Goal: Information Seeking & Learning: Learn about a topic

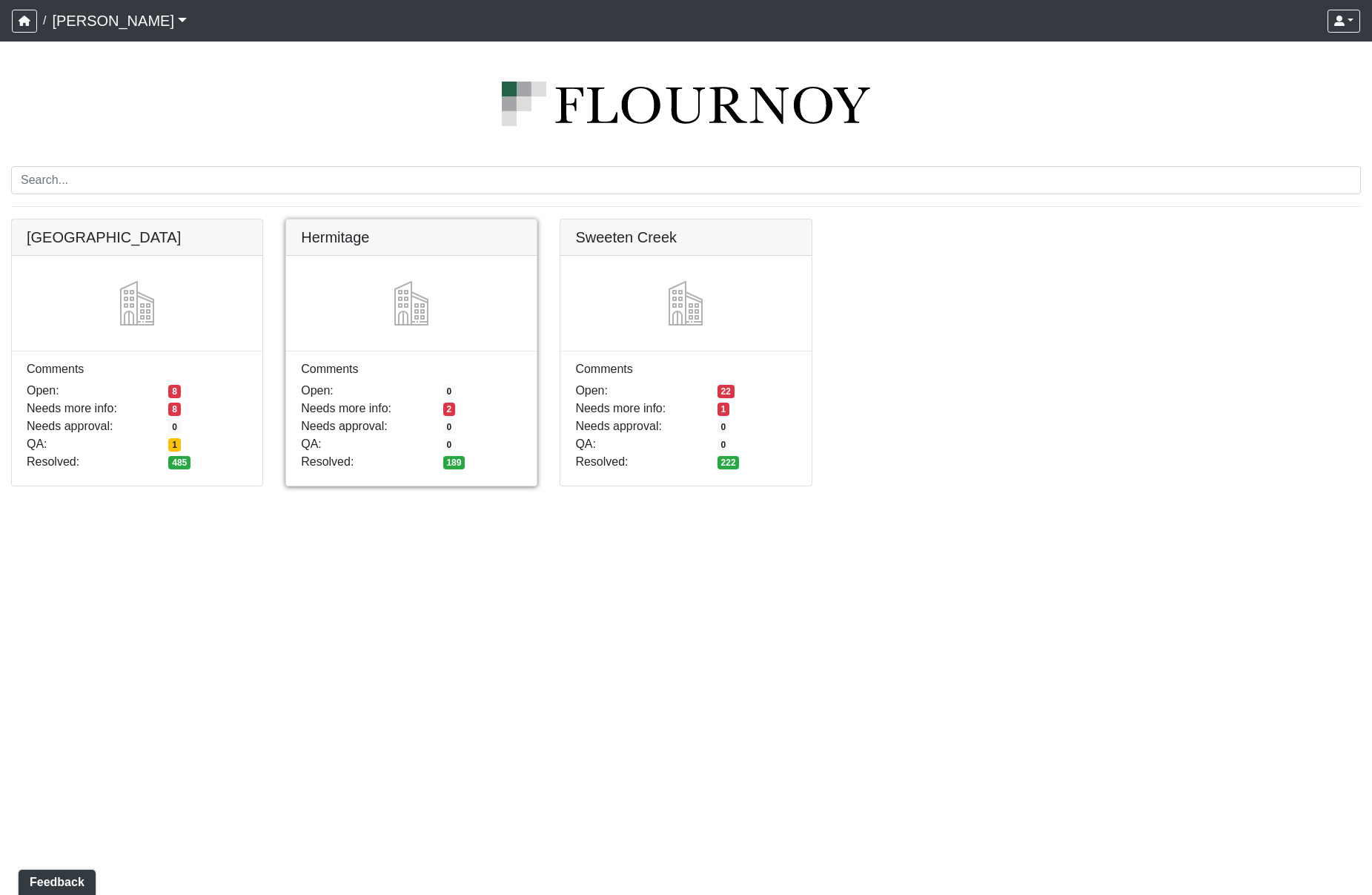
click at [444, 219] on link at bounding box center [412, 219] width 251 height 0
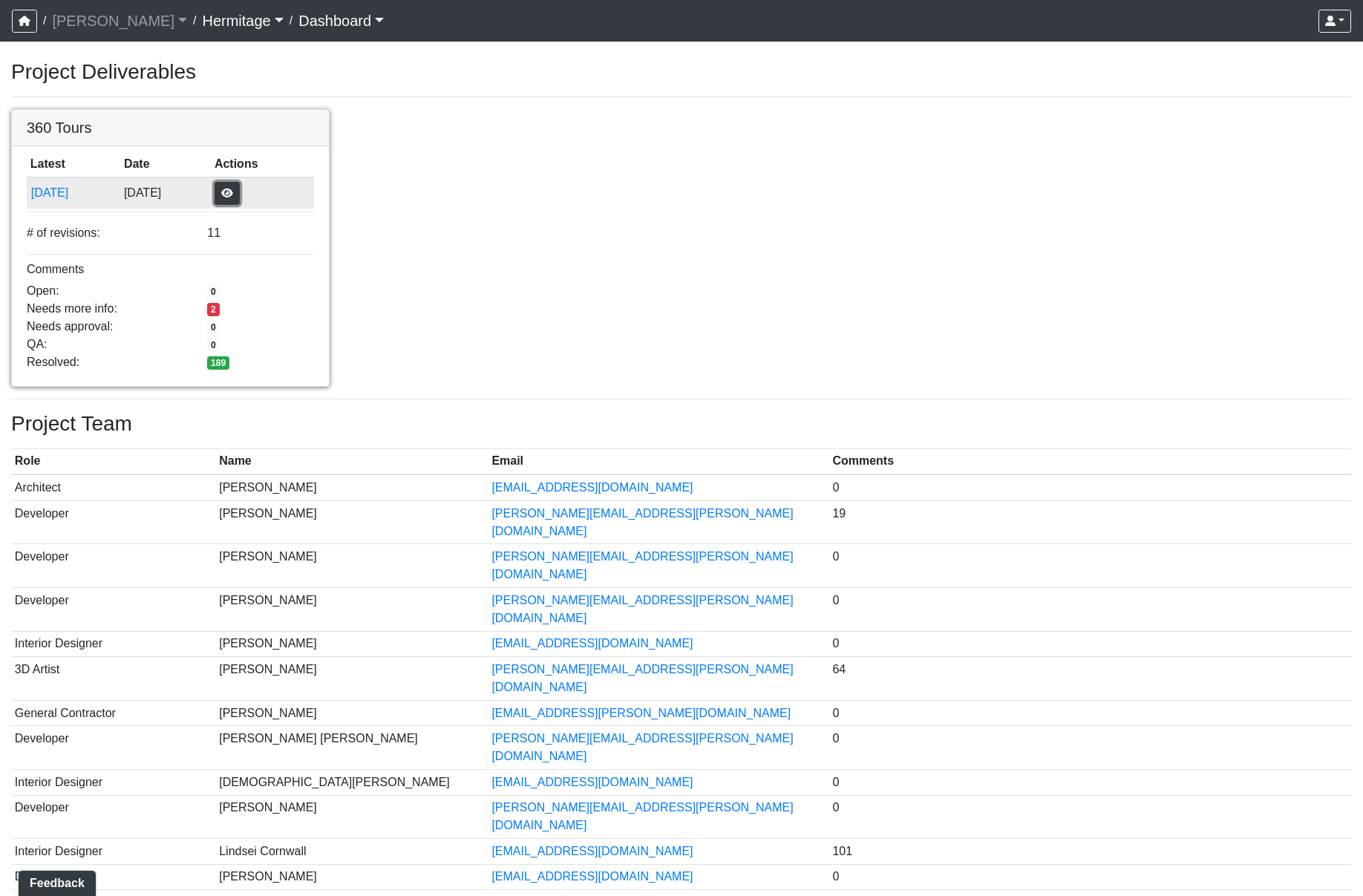
click at [239, 188] on button "button" at bounding box center [227, 193] width 25 height 23
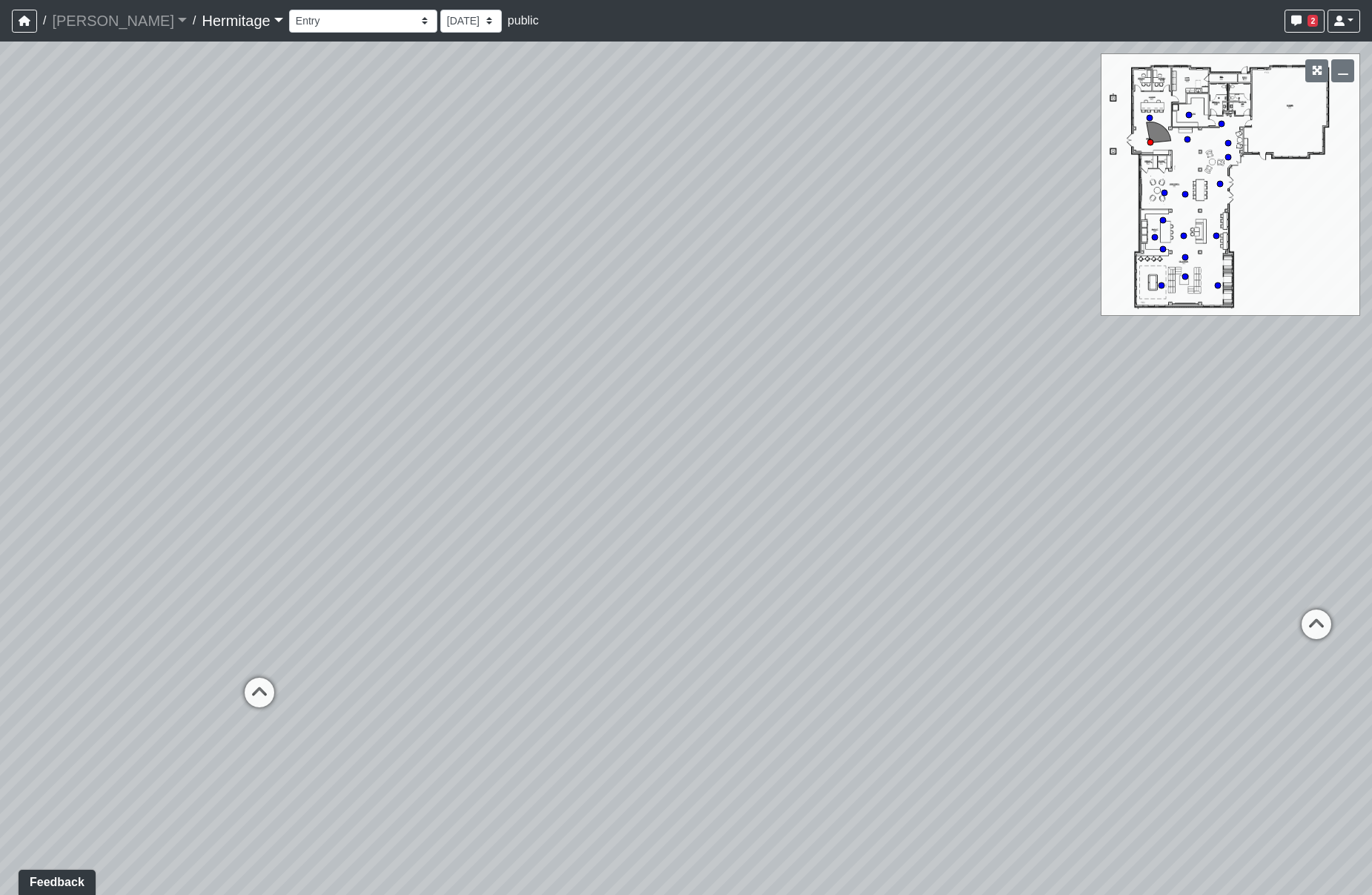
drag, startPoint x: 254, startPoint y: 482, endPoint x: 975, endPoint y: 406, distance: 725.0
click at [975, 406] on div "Loading... Leasing Desk Loading... Hallway" at bounding box center [686, 468] width 1372 height 853
drag, startPoint x: 516, startPoint y: 274, endPoint x: 978, endPoint y: 380, distance: 474.0
click at [978, 380] on div "Loading... Leasing Desk Loading... Hallway" at bounding box center [686, 468] width 1372 height 853
drag, startPoint x: 969, startPoint y: 383, endPoint x: 884, endPoint y: 383, distance: 85.0
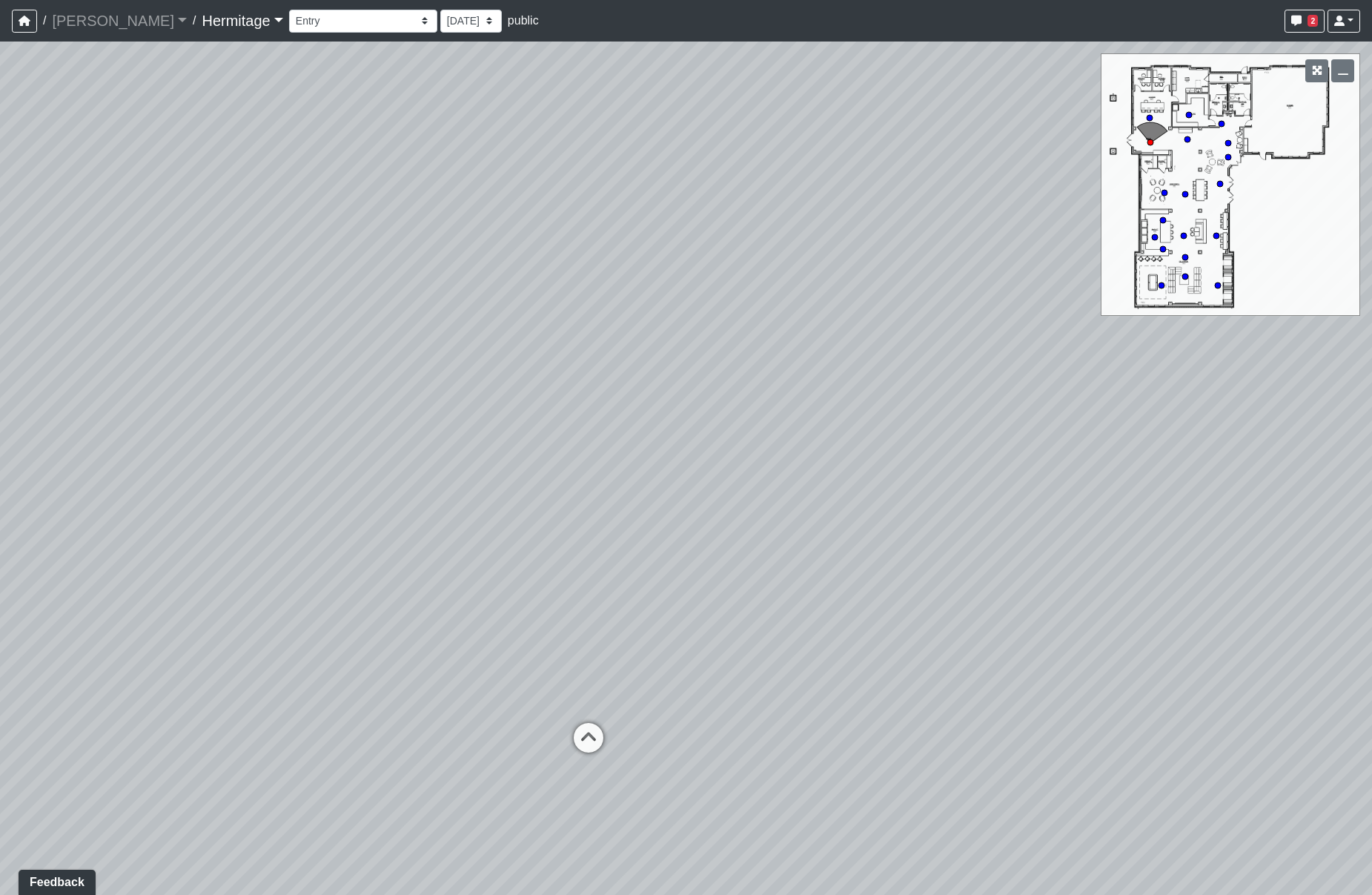
click at [884, 383] on div "Loading... Leasing Desk Loading... Hallway" at bounding box center [686, 468] width 1372 height 853
drag, startPoint x: 392, startPoint y: 363, endPoint x: 909, endPoint y: 369, distance: 517.0
click at [909, 369] on div "Loading... Leasing Desk Loading... Hallway" at bounding box center [686, 468] width 1372 height 853
drag, startPoint x: 983, startPoint y: 383, endPoint x: 417, endPoint y: 335, distance: 568.0
click at [417, 335] on div "Loading... Leasing Desk Loading... Hallway" at bounding box center [686, 468] width 1372 height 853
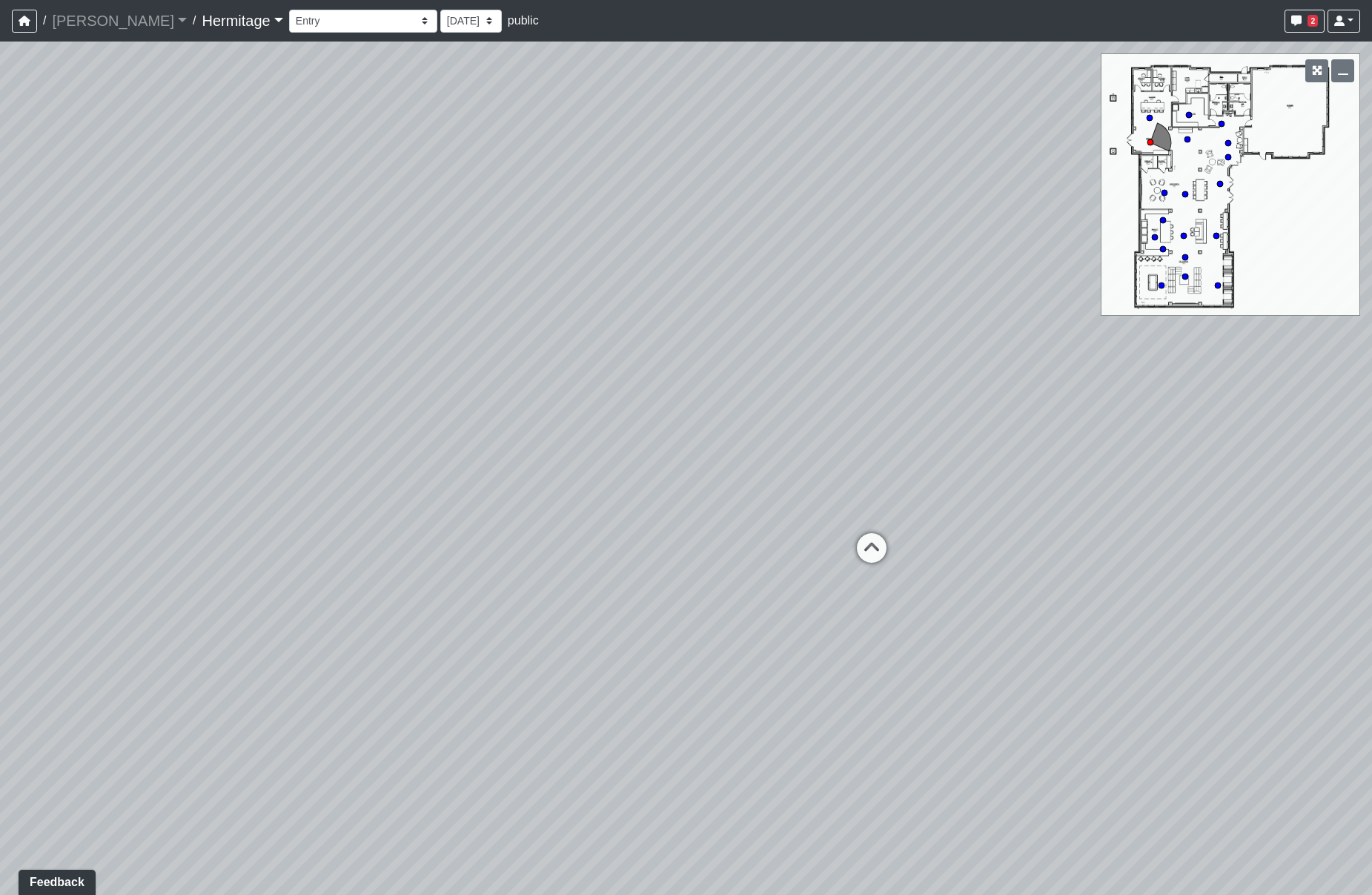
drag, startPoint x: 832, startPoint y: 370, endPoint x: 87, endPoint y: 298, distance: 748.5
click at [87, 298] on div "Loading... Leasing Desk Loading... Hallway" at bounding box center [686, 468] width 1372 height 853
drag, startPoint x: 576, startPoint y: 331, endPoint x: 322, endPoint y: 421, distance: 269.5
click at [322, 421] on div "Loading... Leasing Desk Loading... Hallway" at bounding box center [686, 468] width 1372 height 853
click at [658, 621] on icon at bounding box center [657, 631] width 45 height 45
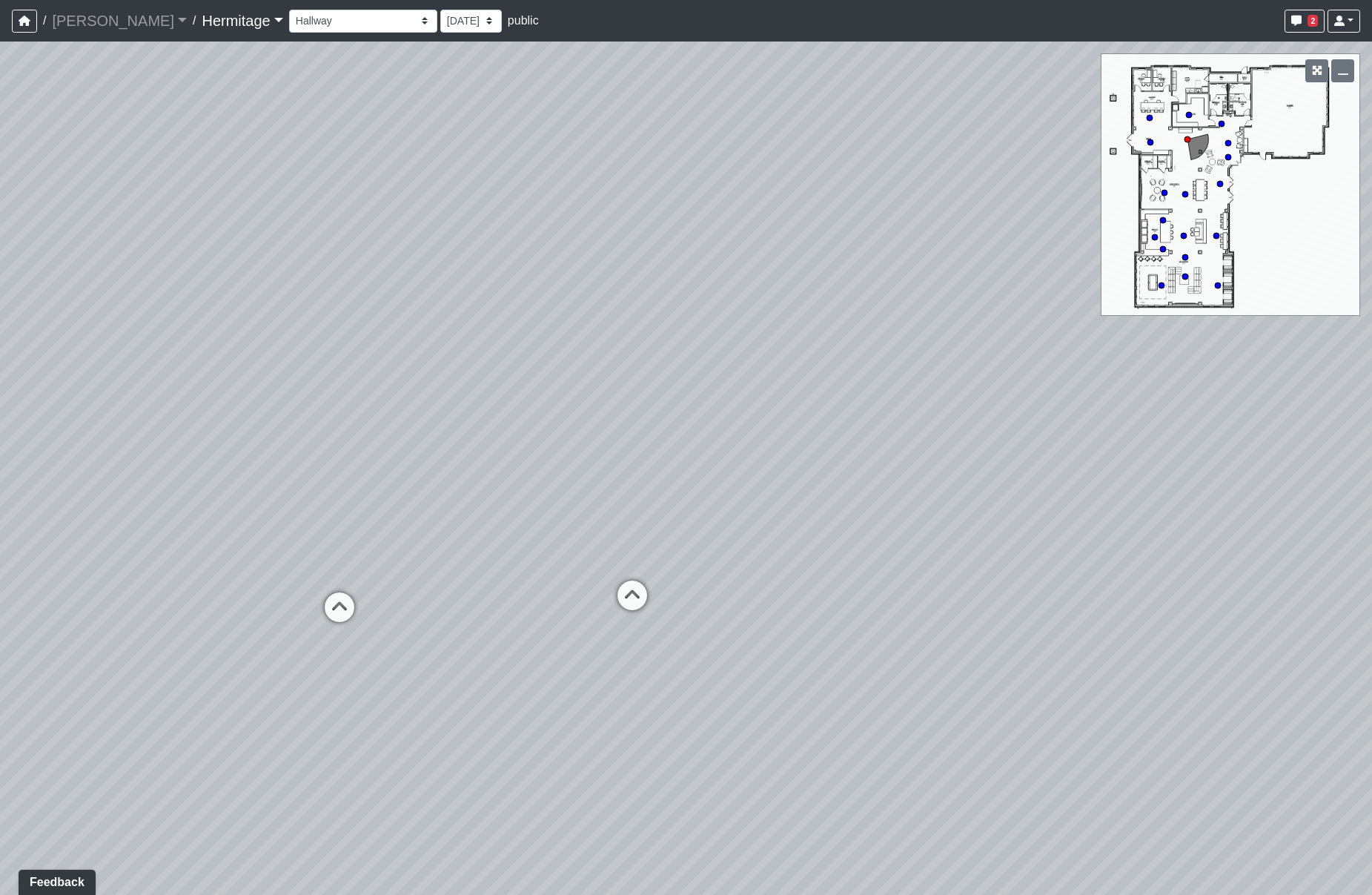
drag, startPoint x: 867, startPoint y: 436, endPoint x: 167, endPoint y: 449, distance: 700.1
click at [169, 448] on div "Loading... Leasing Desk Loading... Hallway Loading... Entry Loading... Coworkin…" at bounding box center [686, 468] width 1372 height 853
drag, startPoint x: 836, startPoint y: 490, endPoint x: 340, endPoint y: 446, distance: 497.9
click at [340, 446] on div "Loading... Leasing Desk Loading... Hallway Loading... Entry Loading... Coworkin…" at bounding box center [686, 468] width 1372 height 853
click at [714, 548] on icon at bounding box center [711, 560] width 45 height 45
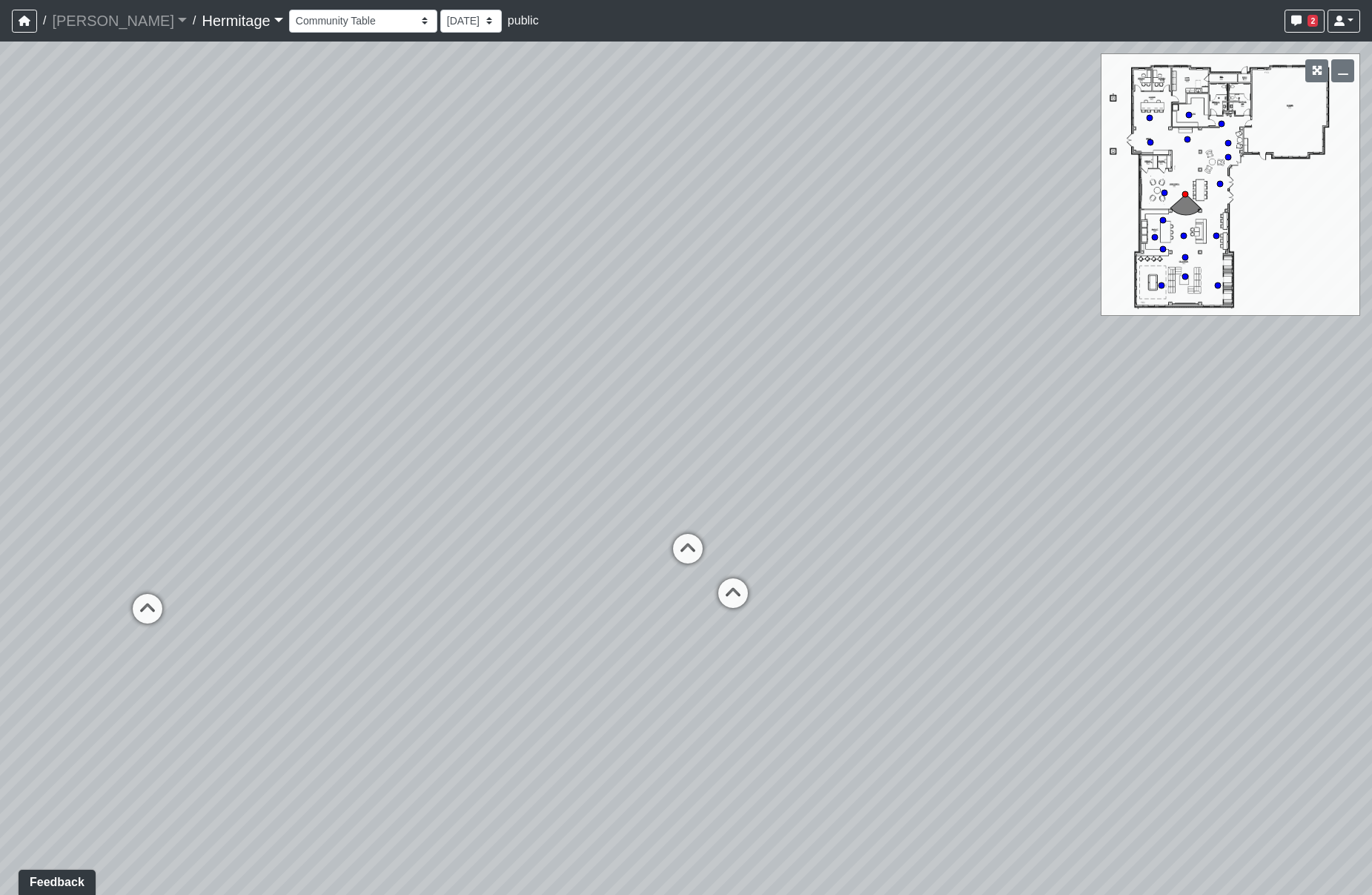
drag, startPoint x: 741, startPoint y: 432, endPoint x: 701, endPoint y: 469, distance: 54.5
click at [701, 469] on div "Loading... Leasing Desk Loading... Hallway Loading... Entry Loading... Coworkin…" at bounding box center [686, 468] width 1372 height 853
click at [665, 567] on icon at bounding box center [666, 578] width 45 height 45
drag, startPoint x: 771, startPoint y: 454, endPoint x: 697, endPoint y: 395, distance: 94.6
click at [697, 395] on div "Loading... Leasing Desk Loading... Hallway Loading... Entry Loading... Coworkin…" at bounding box center [686, 468] width 1372 height 853
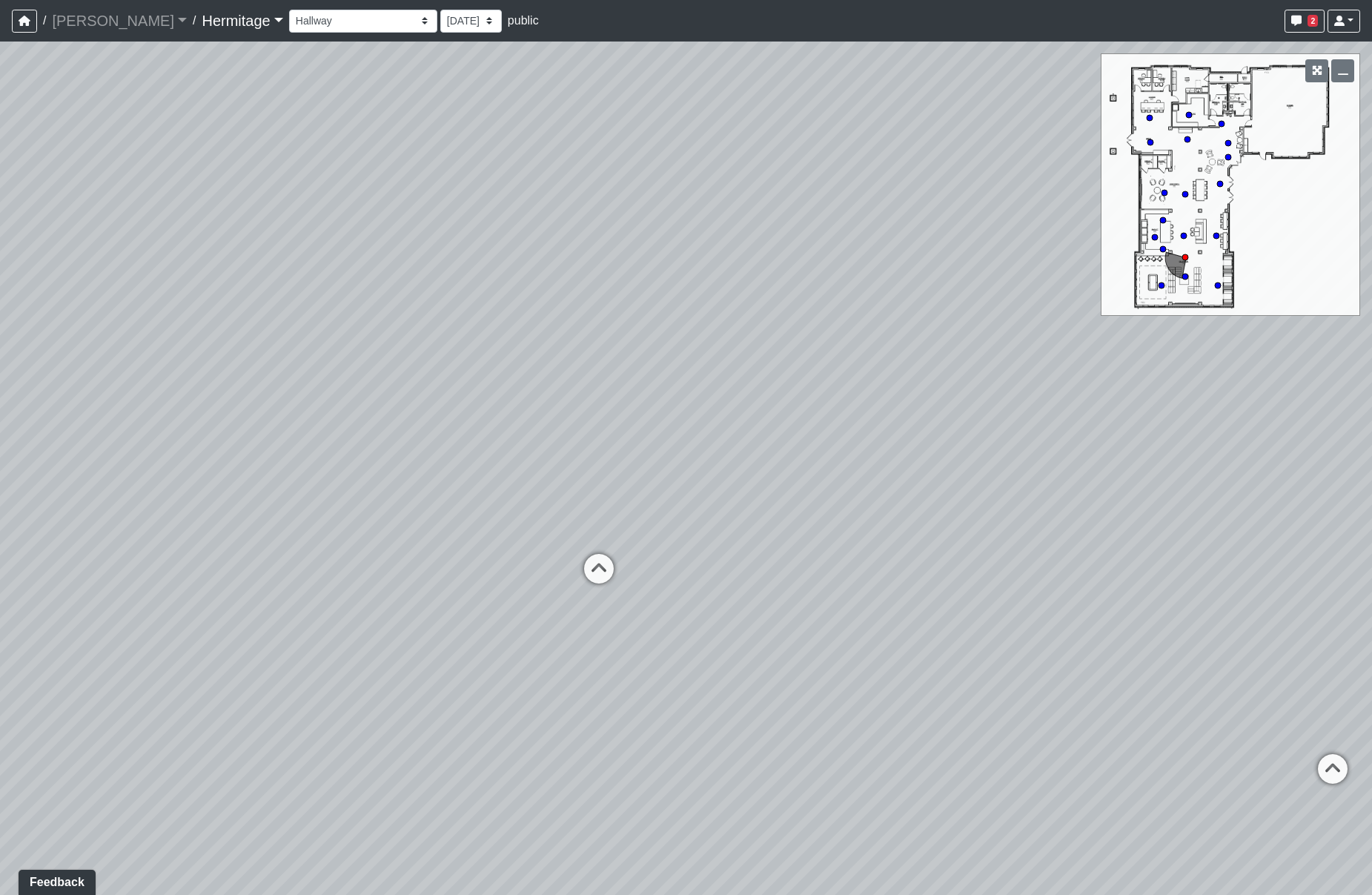
drag, startPoint x: 893, startPoint y: 382, endPoint x: 223, endPoint y: 385, distance: 670.0
click at [223, 385] on div "Loading... Leasing Desk Loading... Hallway Loading... Entry Loading... Coworkin…" at bounding box center [686, 468] width 1372 height 853
drag, startPoint x: 264, startPoint y: 343, endPoint x: 1128, endPoint y: 456, distance: 871.4
click at [1179, 443] on div "Loading... Leasing Desk Loading... Hallway Loading... Entry Loading... Coworkin…" at bounding box center [686, 468] width 1372 height 853
drag, startPoint x: 420, startPoint y: 499, endPoint x: 903, endPoint y: 388, distance: 495.6
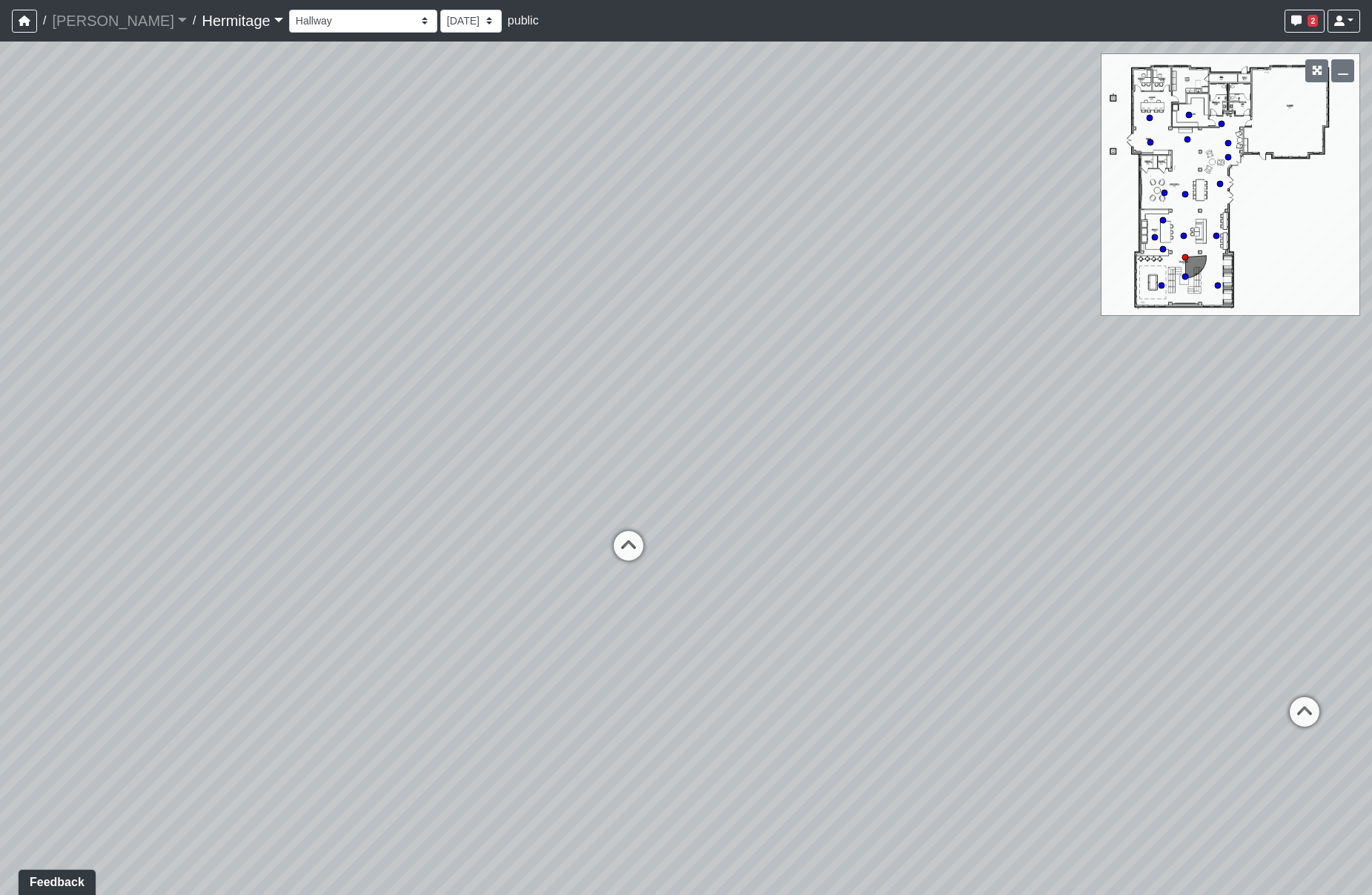
click at [903, 388] on div "Loading... Leasing Desk Loading... Hallway Loading... Entry Loading... Coworkin…" at bounding box center [686, 468] width 1372 height 853
drag, startPoint x: 363, startPoint y: 520, endPoint x: 925, endPoint y: 504, distance: 562.2
click at [923, 504] on div "Loading... Leasing Desk Loading... Hallway Loading... Entry Loading... Coworkin…" at bounding box center [686, 468] width 1372 height 853
drag, startPoint x: 207, startPoint y: 537, endPoint x: 858, endPoint y: 514, distance: 651.4
click at [858, 514] on div "Loading... Leasing Desk Loading... Hallway Loading... Entry Loading... Coworkin…" at bounding box center [686, 468] width 1372 height 853
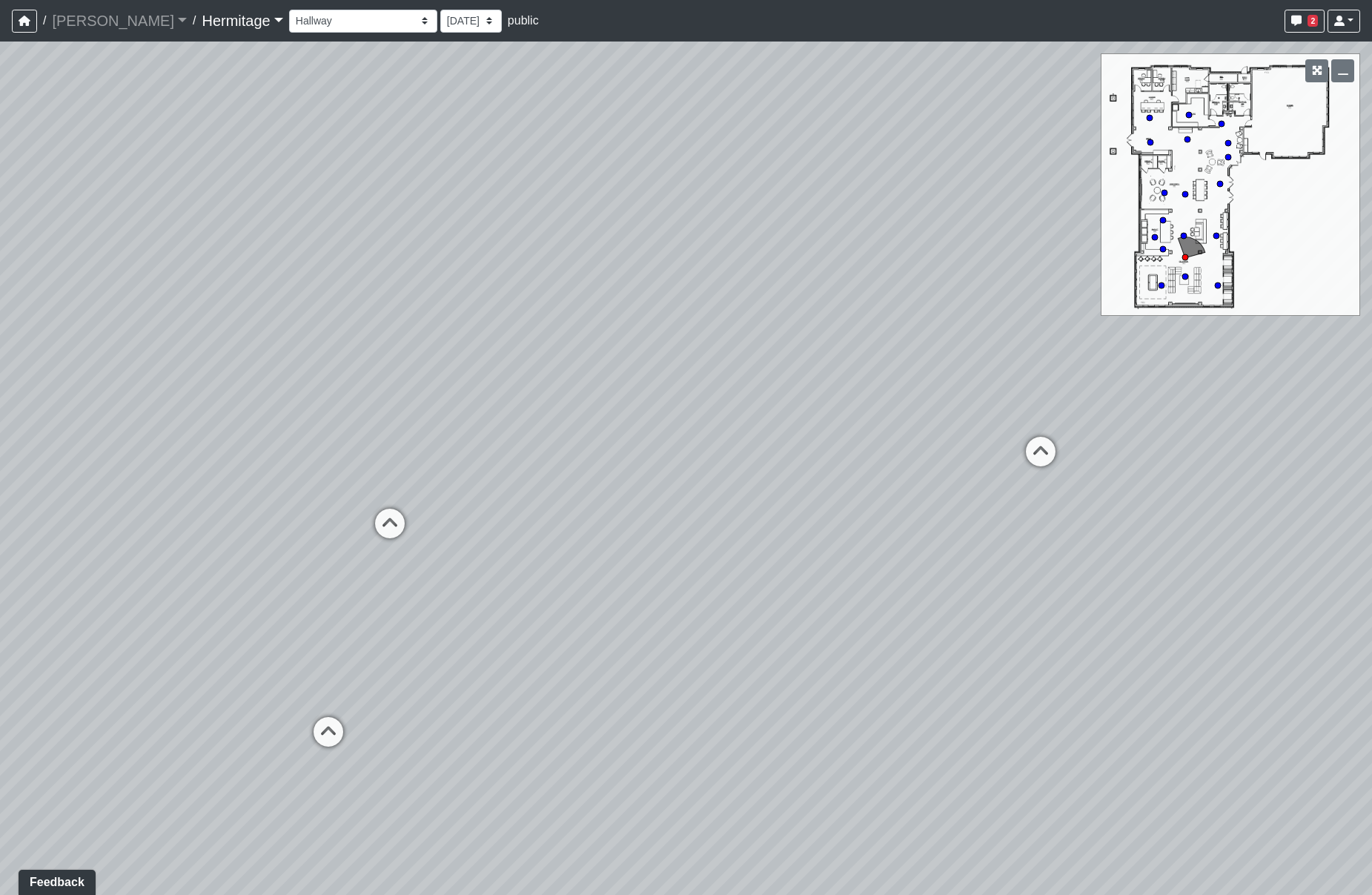
drag, startPoint x: 573, startPoint y: 512, endPoint x: 727, endPoint y: 550, distance: 158.6
click at [727, 550] on div "Loading... Leasing Desk Loading... Hallway Loading... Entry Loading... Coworkin…" at bounding box center [686, 468] width 1372 height 853
drag, startPoint x: 320, startPoint y: 502, endPoint x: 949, endPoint y: 547, distance: 630.6
click at [946, 547] on div "Loading... Leasing Desk Loading... Hallway Loading... Entry Loading... Coworkin…" at bounding box center [686, 468] width 1372 height 853
drag, startPoint x: 361, startPoint y: 552, endPoint x: 767, endPoint y: 541, distance: 406.1
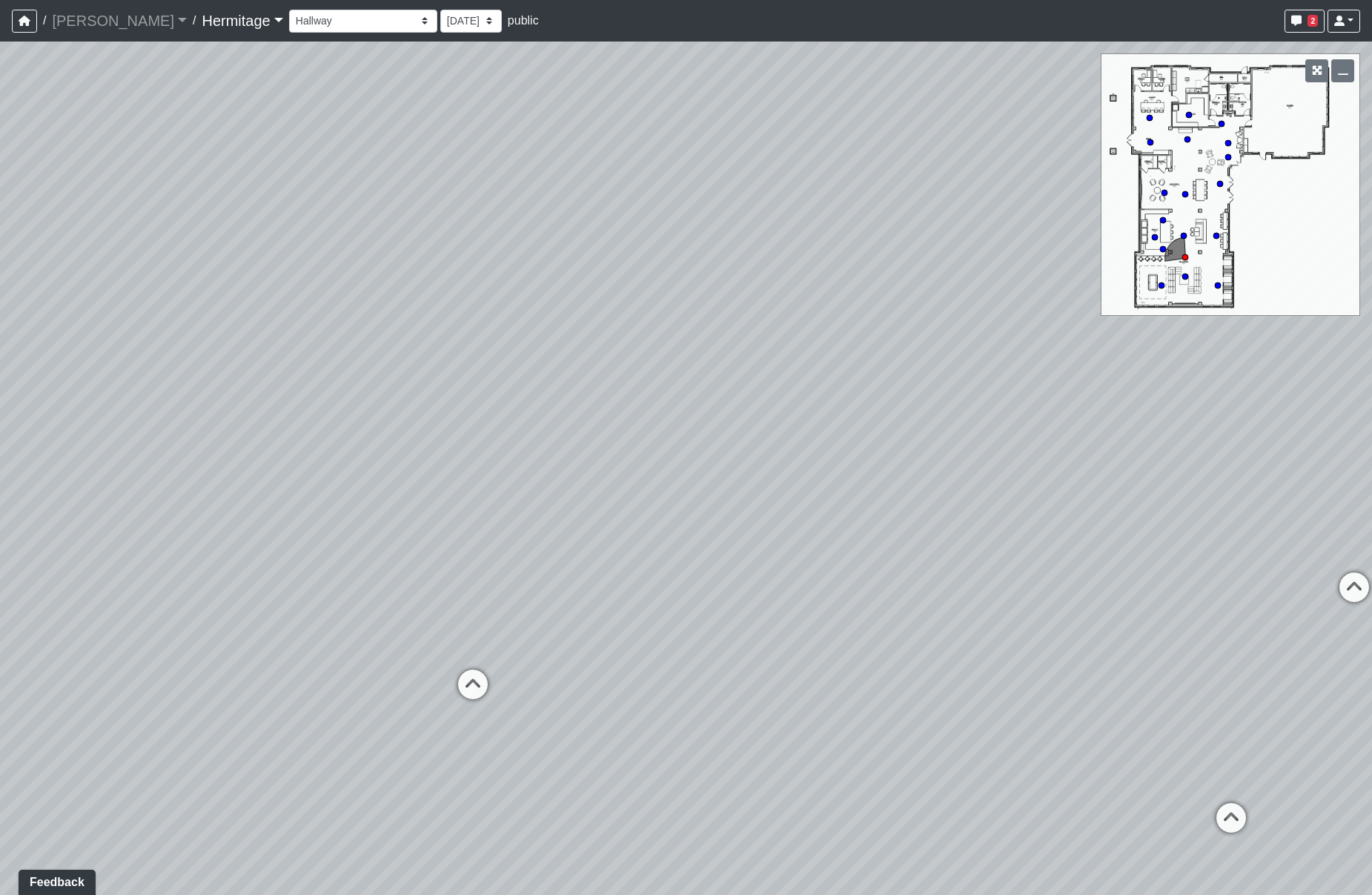
click at [767, 541] on div "Loading... Leasing Desk Loading... Hallway Loading... Entry Loading... Coworkin…" at bounding box center [686, 468] width 1372 height 853
drag, startPoint x: 392, startPoint y: 464, endPoint x: 171, endPoint y: 448, distance: 221.6
click at [171, 448] on div "Loading... Leasing Desk Loading... Hallway Loading... Entry Loading... Coworkin…" at bounding box center [686, 468] width 1372 height 853
click at [271, 701] on icon at bounding box center [273, 714] width 45 height 45
drag, startPoint x: 299, startPoint y: 531, endPoint x: 1211, endPoint y: 397, distance: 921.8
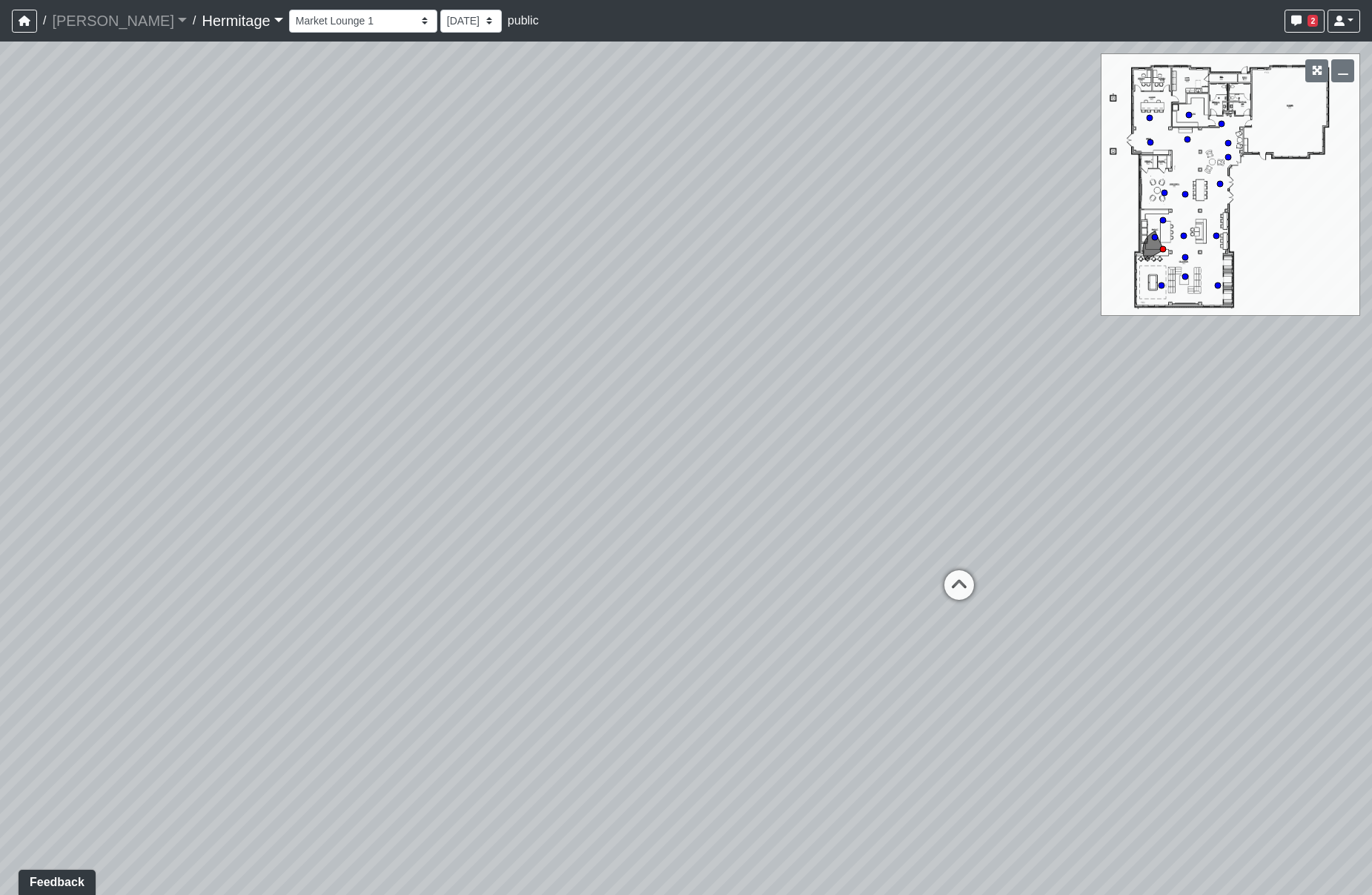
click at [1248, 378] on div "Loading... Leasing Desk Loading... Hallway Loading... Entry Loading... Coworkin…" at bounding box center [686, 468] width 1372 height 853
drag, startPoint x: 605, startPoint y: 452, endPoint x: 225, endPoint y: 412, distance: 382.1
click at [166, 412] on div "Loading... Leasing Desk Loading... Hallway Loading... Entry Loading... Coworkin…" at bounding box center [686, 468] width 1372 height 853
drag, startPoint x: 558, startPoint y: 400, endPoint x: -95, endPoint y: 399, distance: 653.0
click at [0, 399] on html "/ Flournoy Flournoy Loading... / Hermitage Hermitage Loading... Hermitage Hermi…" at bounding box center [686, 447] width 1372 height 895
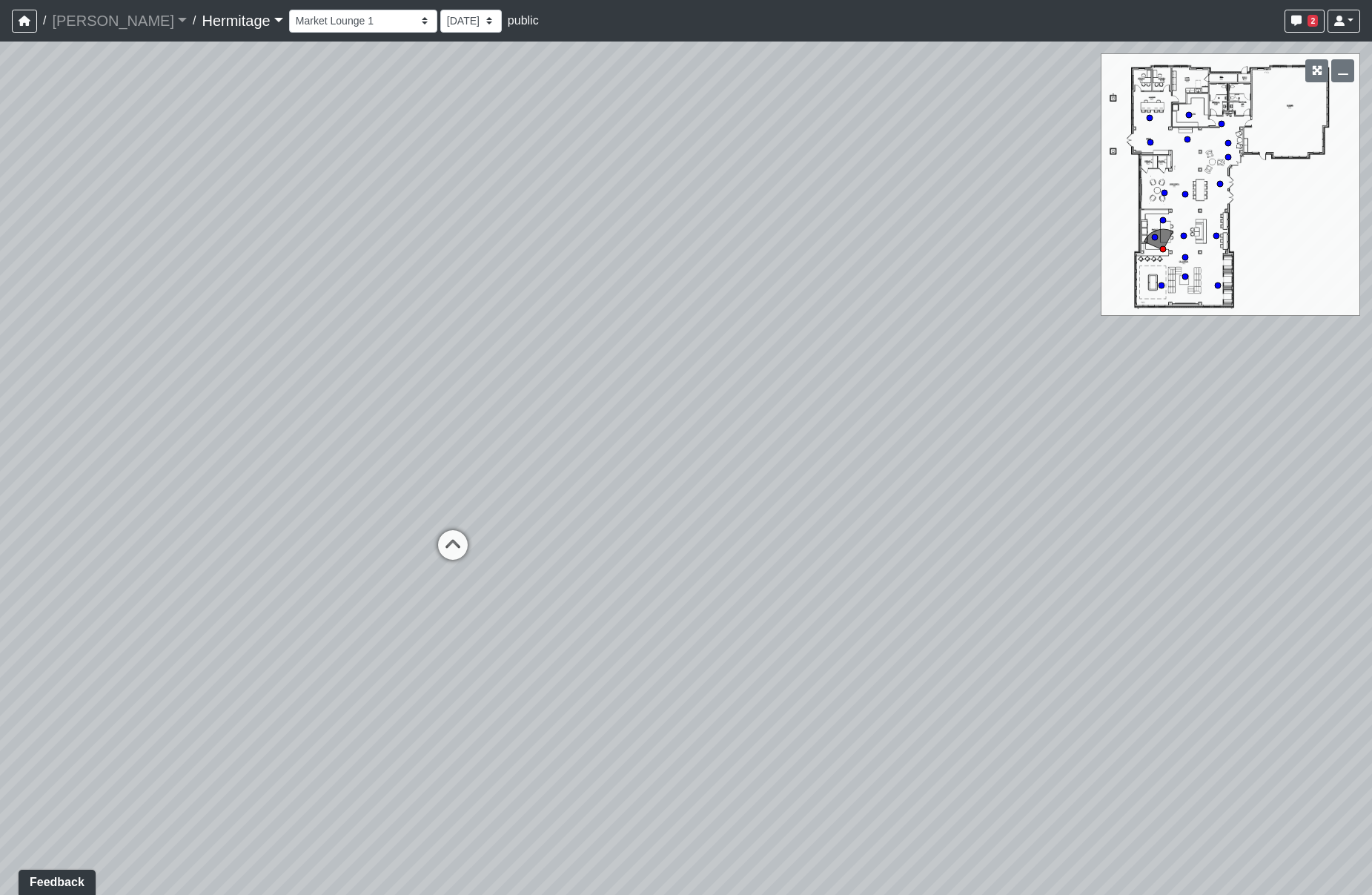
drag, startPoint x: 378, startPoint y: 403, endPoint x: -163, endPoint y: 459, distance: 543.9
click at [0, 459] on html "/ Flournoy Flournoy Loading... / Hermitage Hermitage Loading... Hermitage Hermi…" at bounding box center [686, 447] width 1372 height 895
drag, startPoint x: 428, startPoint y: 372, endPoint x: -353, endPoint y: 371, distance: 781.0
click at [0, 371] on html "/ Flournoy Flournoy Loading... / Hermitage Hermitage Loading... Hermitage Hermi…" at bounding box center [686, 447] width 1372 height 895
click at [654, 381] on icon at bounding box center [643, 392] width 45 height 45
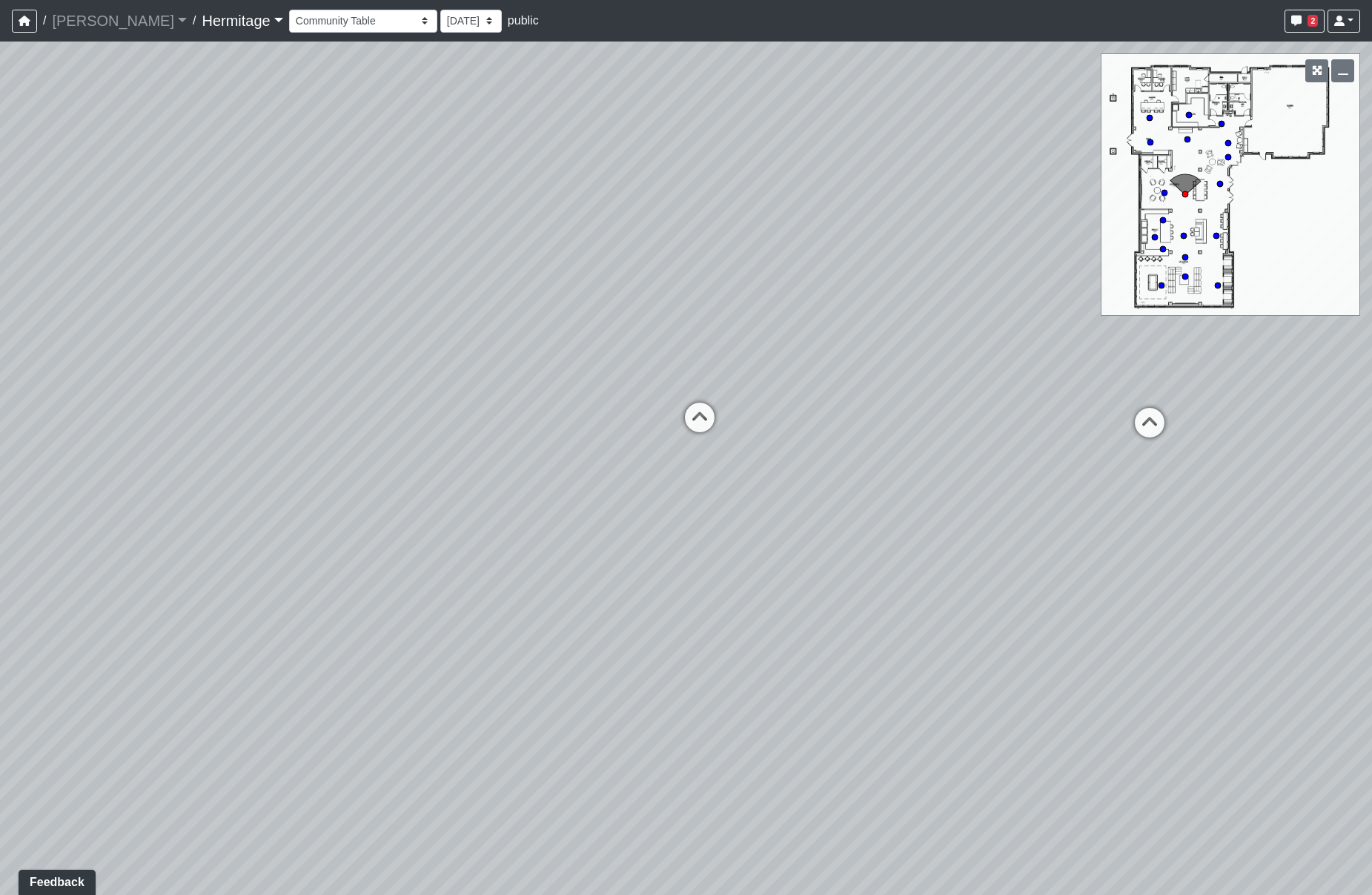
drag, startPoint x: 553, startPoint y: 396, endPoint x: 1102, endPoint y: 424, distance: 549.7
click at [1102, 424] on div "Loading... Leasing Desk Loading... Hallway Loading... Entry Loading... Coworkin…" at bounding box center [686, 468] width 1372 height 853
drag, startPoint x: 250, startPoint y: 393, endPoint x: 1014, endPoint y: 450, distance: 766.1
click at [1010, 450] on div "Loading... Leasing Desk Loading... Hallway Loading... Entry Loading... Coworkin…" at bounding box center [686, 468] width 1372 height 853
drag, startPoint x: 295, startPoint y: 427, endPoint x: 1054, endPoint y: 446, distance: 759.2
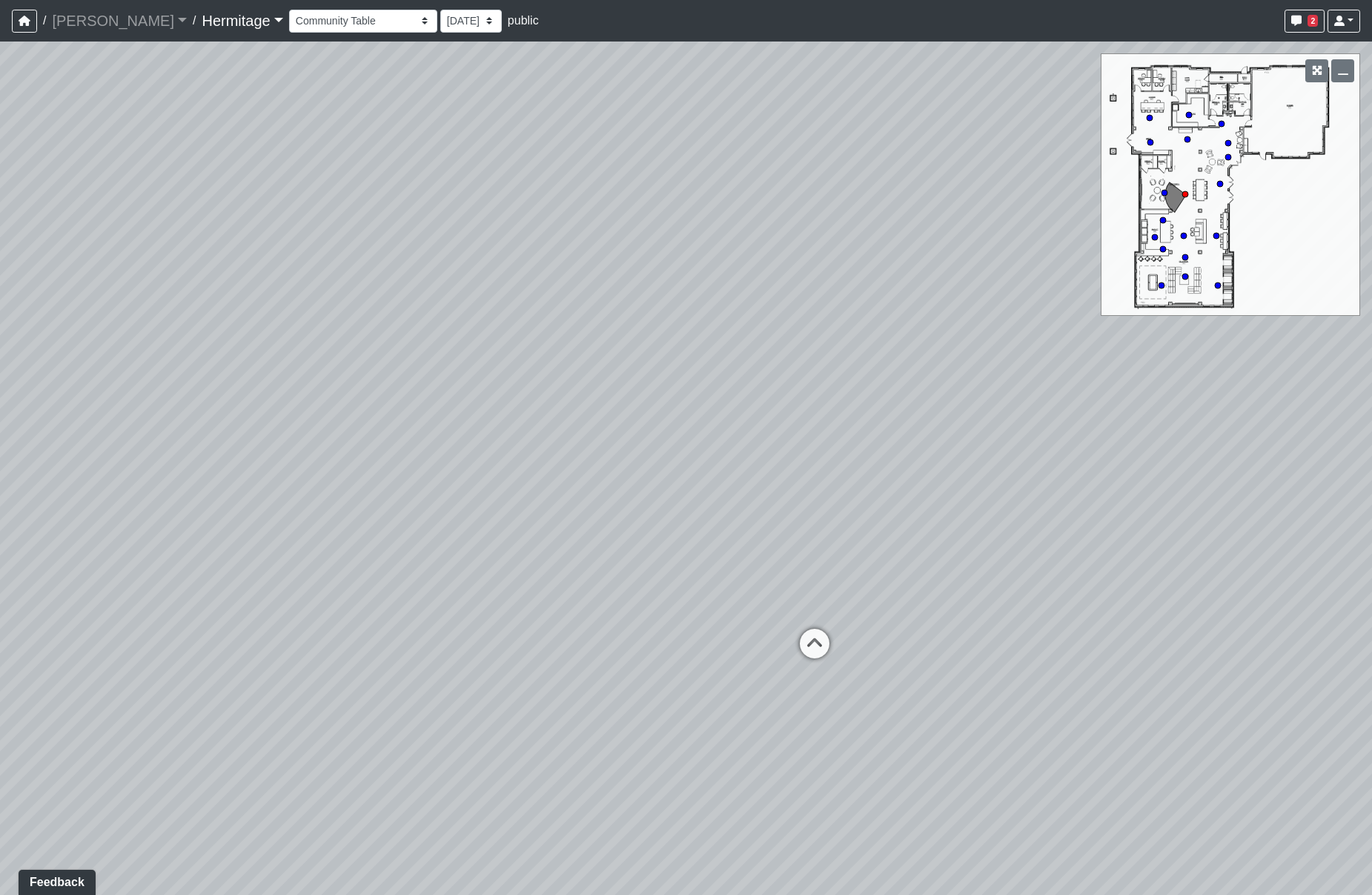
click at [1054, 448] on div "Loading... Leasing Desk Loading... Hallway Loading... Entry Loading... Coworkin…" at bounding box center [686, 468] width 1372 height 853
drag, startPoint x: 259, startPoint y: 413, endPoint x: -443, endPoint y: 405, distance: 702.0
click at [0, 405] on html "/ Flournoy Flournoy Loading... / Hermitage Hermitage Loading... Hermitage Hermi…" at bounding box center [686, 447] width 1372 height 895
drag, startPoint x: 429, startPoint y: 387, endPoint x: -237, endPoint y: 389, distance: 666.0
click at [0, 389] on html "/ Flournoy Flournoy Loading... / Hermitage Hermitage Loading... Hermitage Hermi…" at bounding box center [686, 447] width 1372 height 895
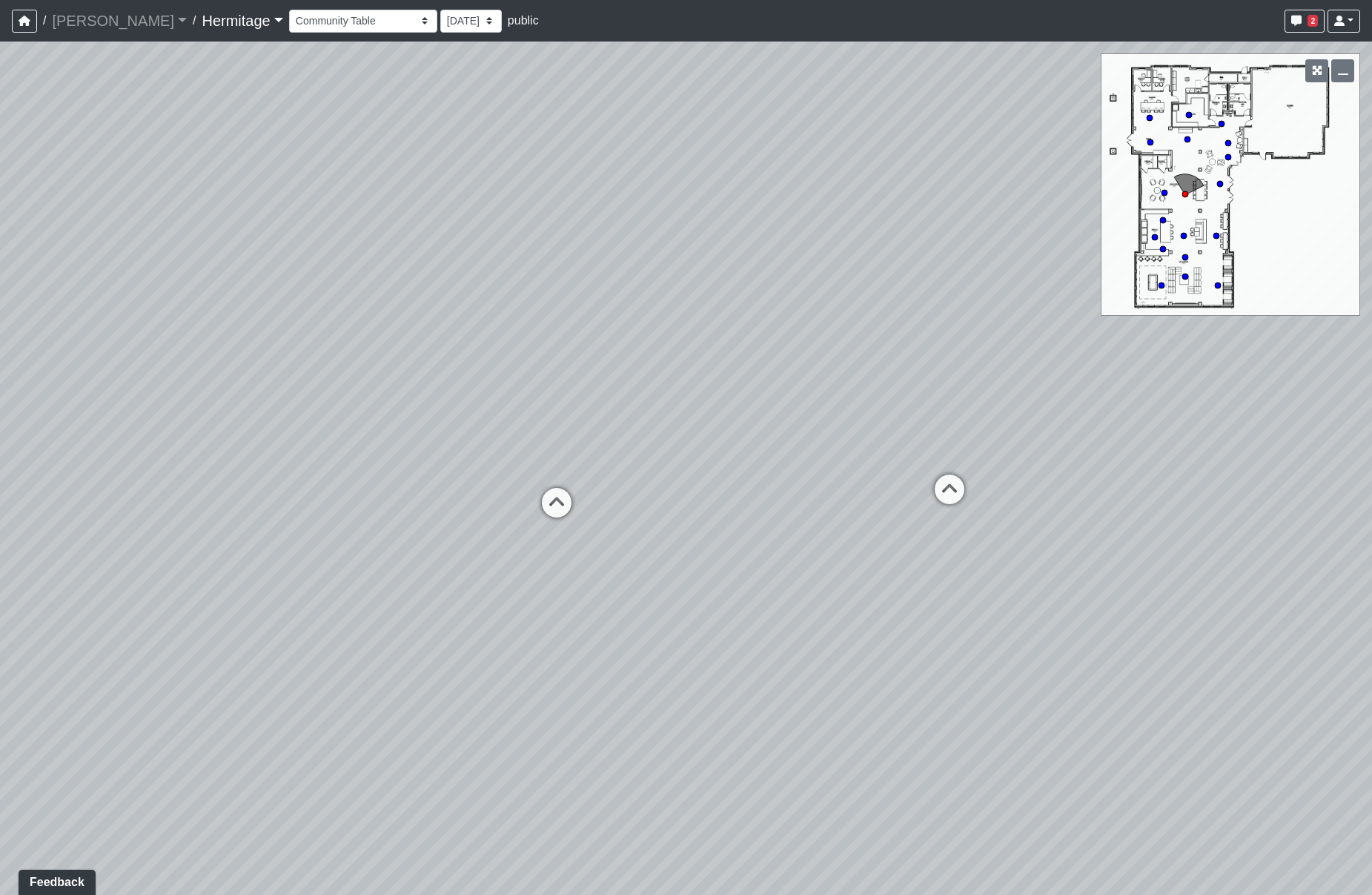
drag
click at [72, 373] on div "Loading... Leasing Desk Loading... Hallway Loading... Entry Loading... Coworkin…" at bounding box center [686, 468] width 1372 height 853
click at [441, 528] on icon at bounding box center [448, 538] width 45 height 45
select select "5qnG5HGEAUsaYaDiceaQhk"
click at [1059, 312] on div "Loading... Leasing Desk Loading... Hallway Loading... Entry Loading... Coworkin…" at bounding box center [686, 468] width 1372 height 853
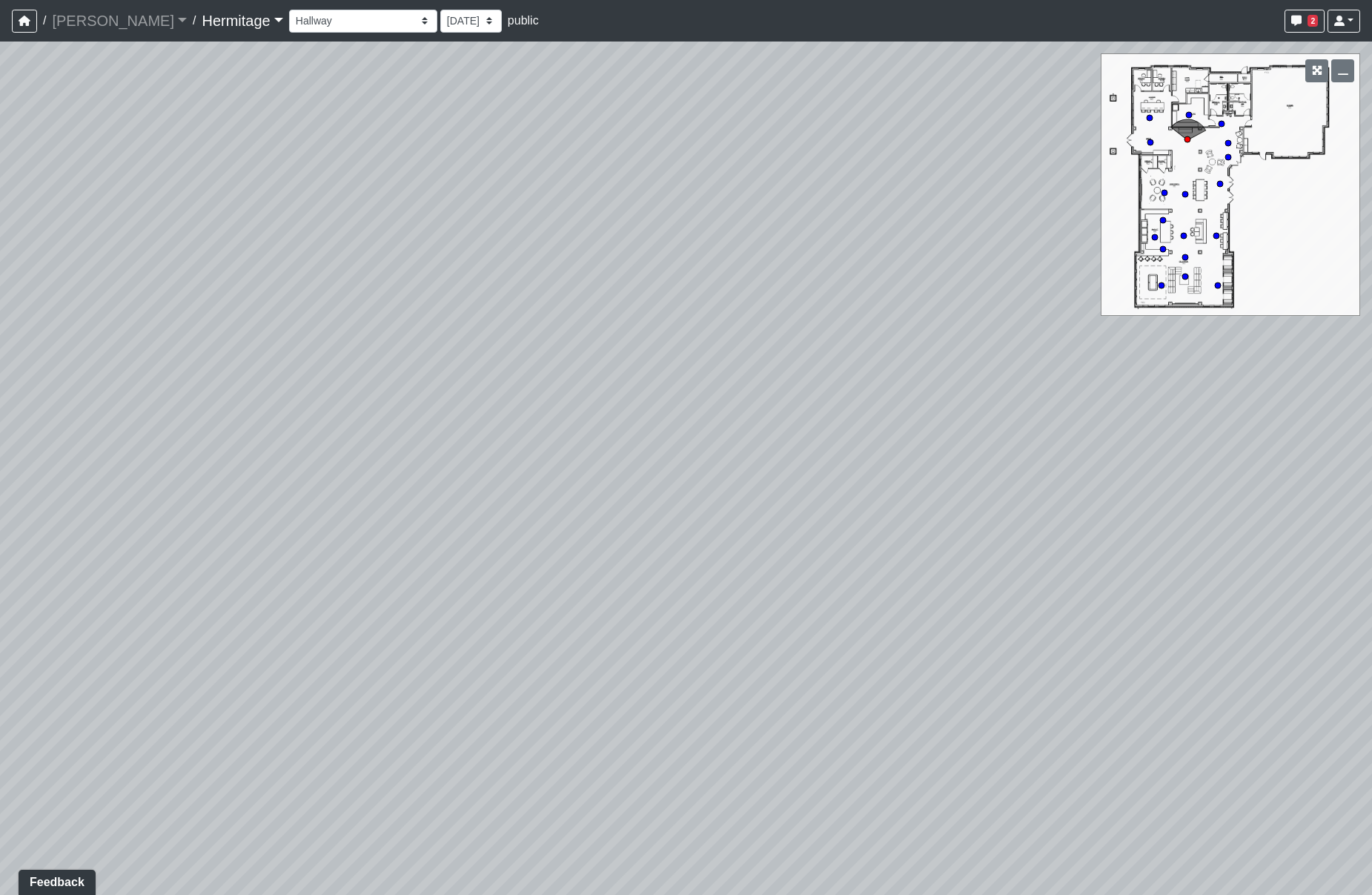
click at [462, 458] on div "Loading... Leasing Desk Loading... Hallway Loading... Entry Loading... Coworkin…" at bounding box center [686, 468] width 1372 height 853
